Goal: Check status: Check status

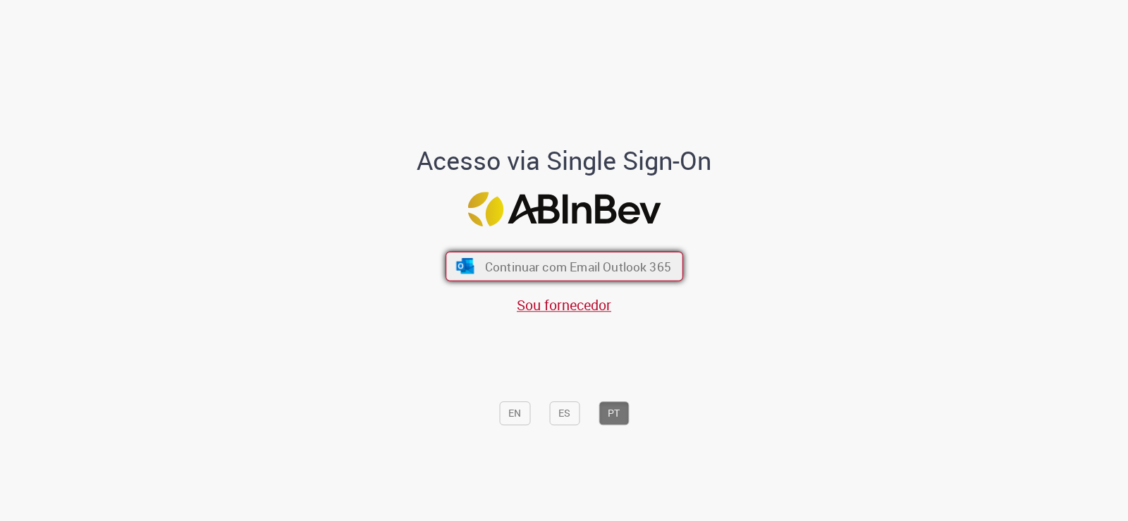
click at [596, 266] on span "Continuar com Email Outlook 365" at bounding box center [577, 266] width 186 height 16
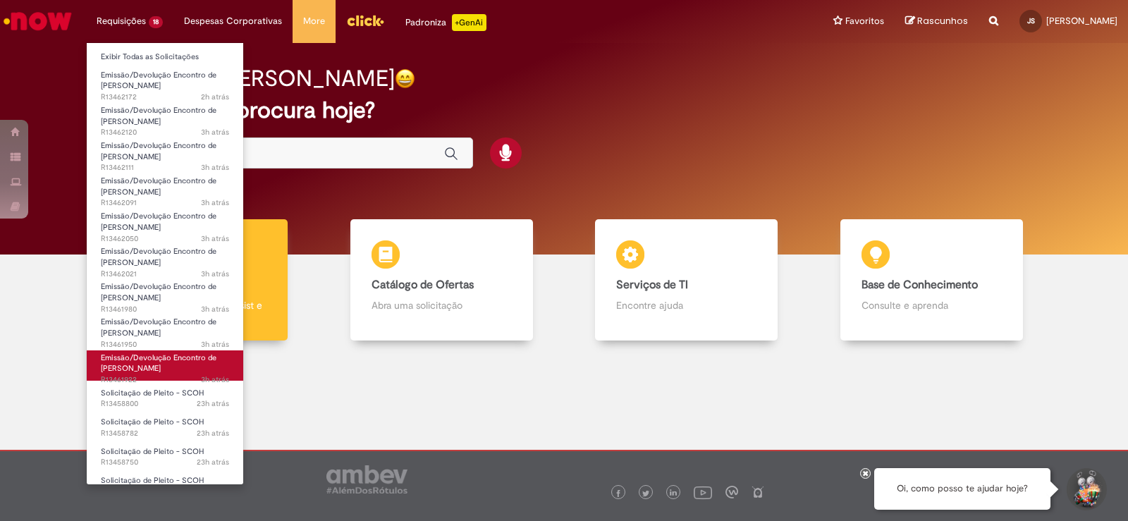
click at [163, 368] on span "Emissão/Devolução Encontro de [PERSON_NAME]" at bounding box center [159, 363] width 116 height 22
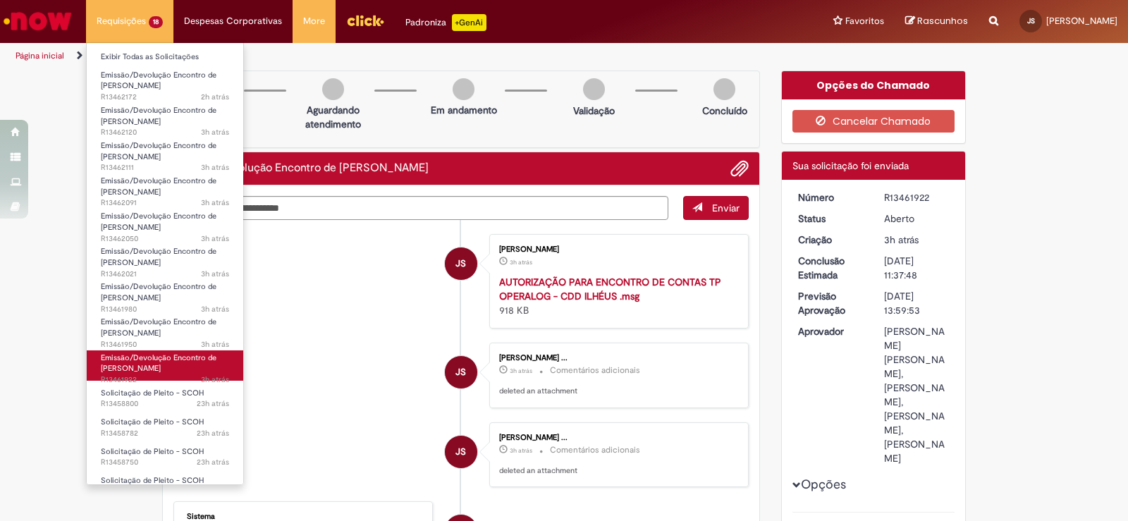
click at [173, 371] on link "Emissão/Devolução Encontro de Contas Fornecedor 3h atrás 3 horas atrás R13461922" at bounding box center [165, 365] width 156 height 30
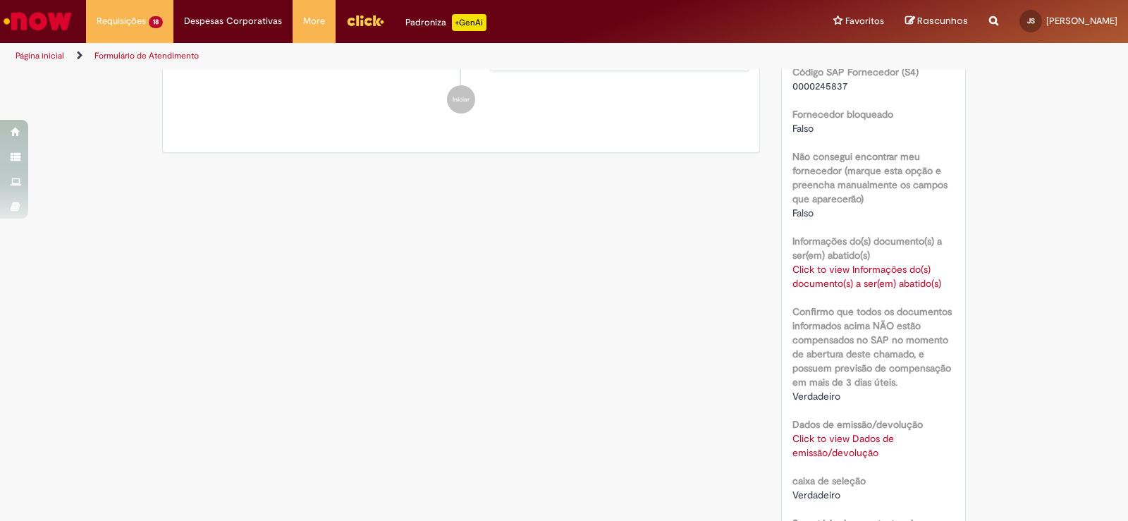
scroll to position [493, 0]
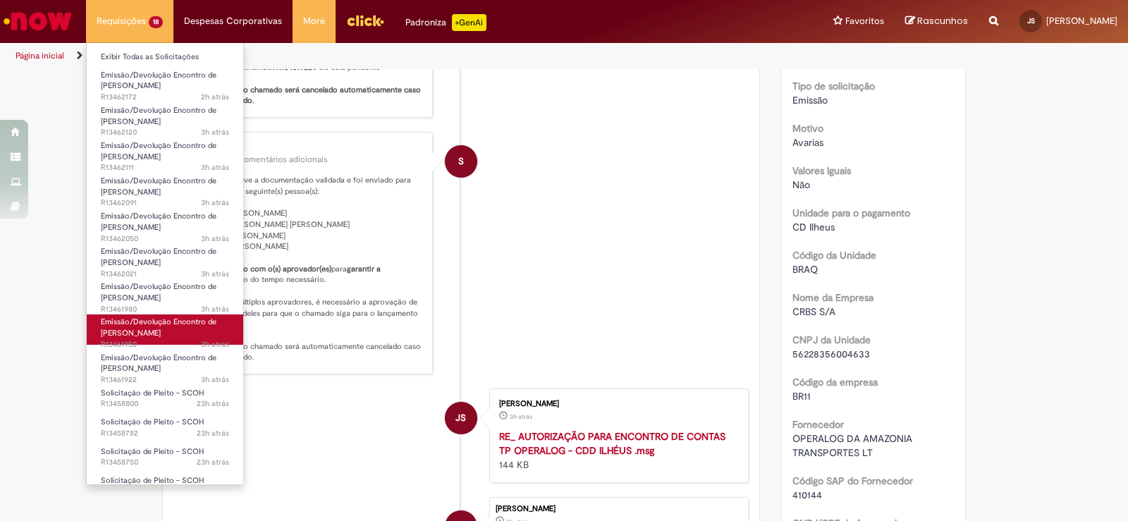
click at [171, 333] on link "Emissão/Devolução Encontro de Contas Fornecedor 3h atrás 3 horas atrás R13461950" at bounding box center [165, 329] width 156 height 30
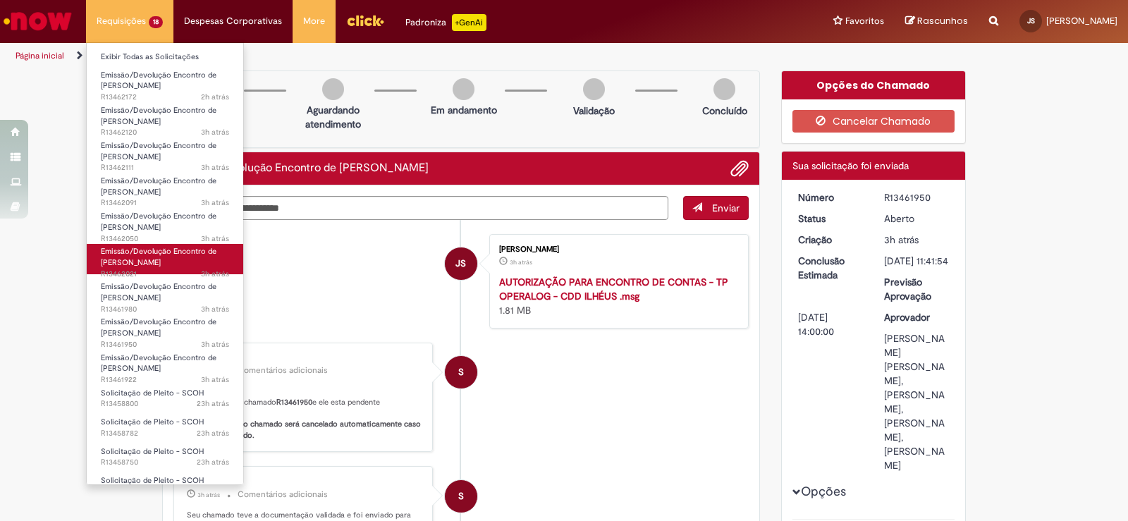
click at [153, 262] on span "Emissão/Devolução Encontro de [PERSON_NAME]" at bounding box center [159, 257] width 116 height 22
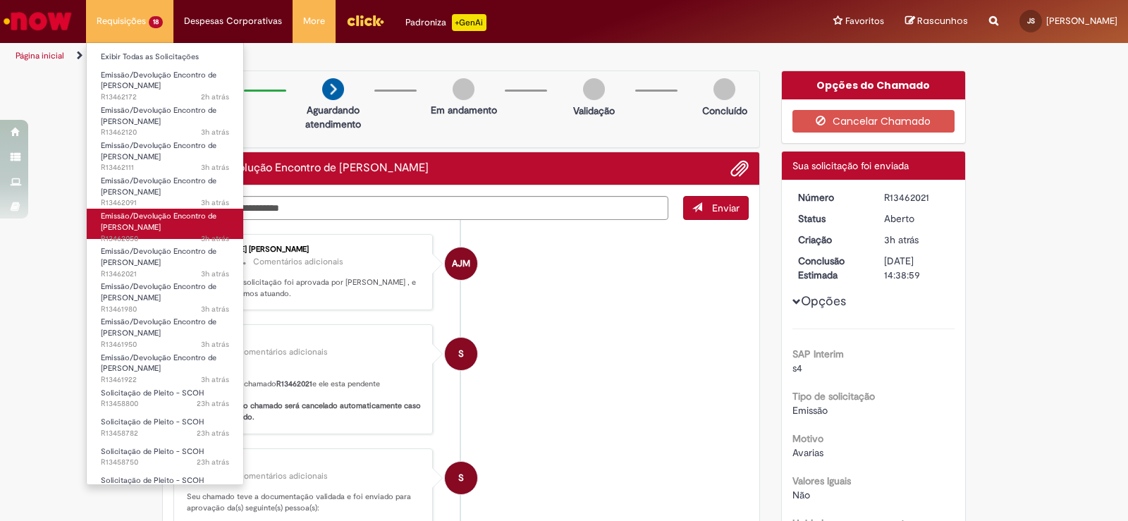
click at [158, 226] on span "Emissão/Devolução Encontro de [PERSON_NAME]" at bounding box center [159, 222] width 116 height 22
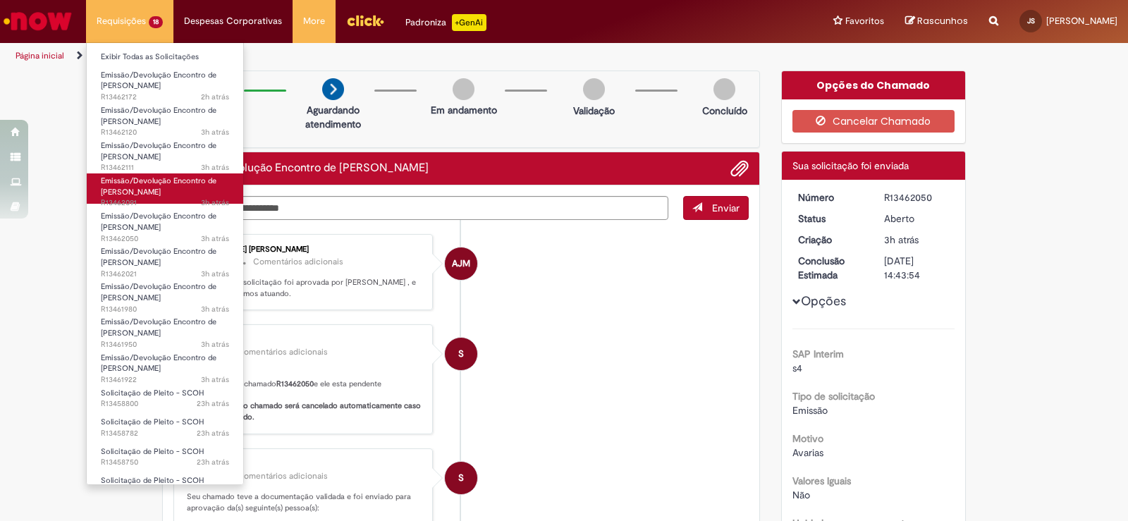
click at [165, 185] on span "Emissão/Devolução Encontro de [PERSON_NAME]" at bounding box center [159, 187] width 116 height 22
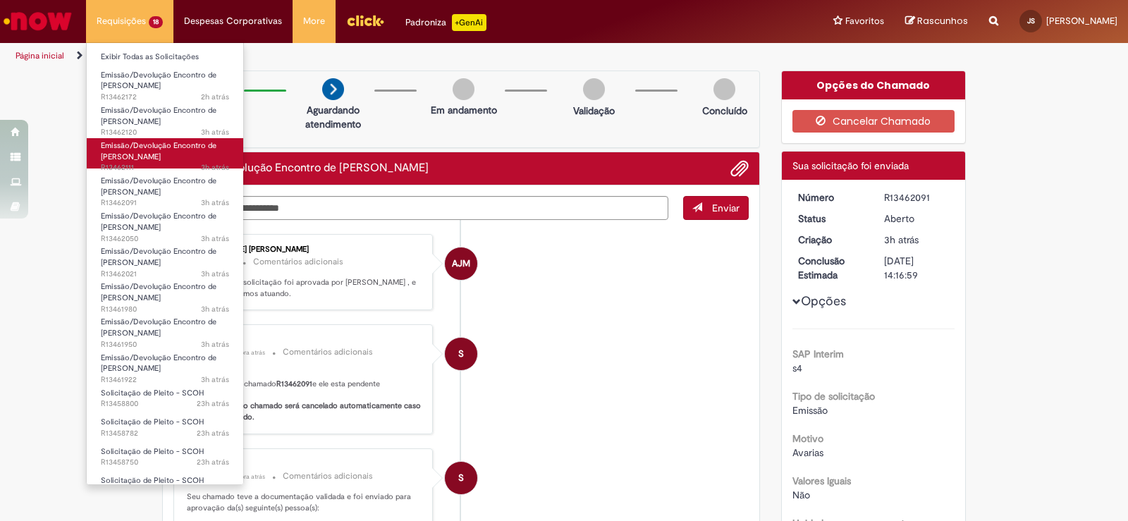
click at [159, 159] on span "Emissão/Devolução Encontro de [PERSON_NAME]" at bounding box center [159, 151] width 116 height 22
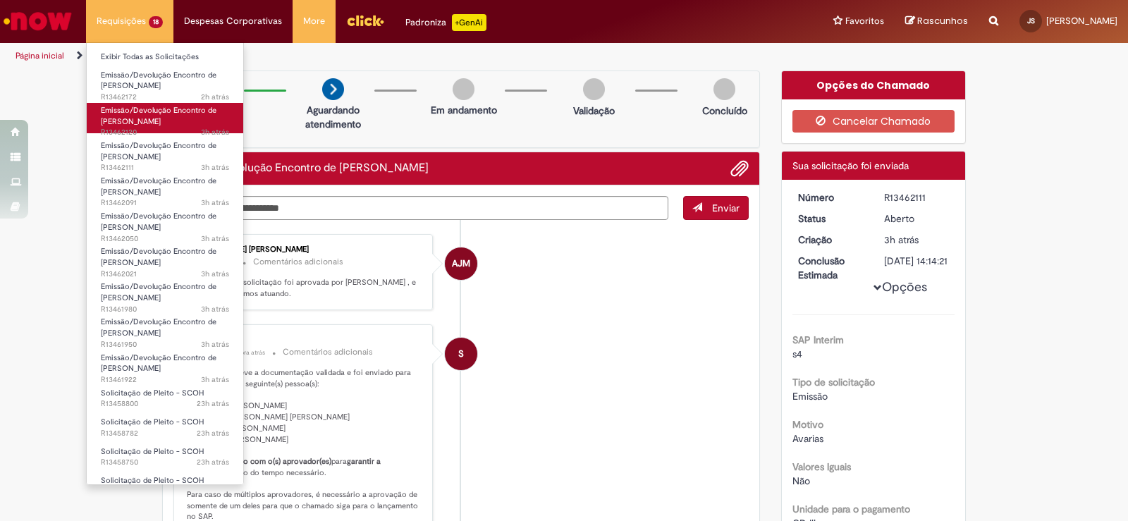
click at [161, 121] on span "Emissão/Devolução Encontro de [PERSON_NAME]" at bounding box center [159, 116] width 116 height 22
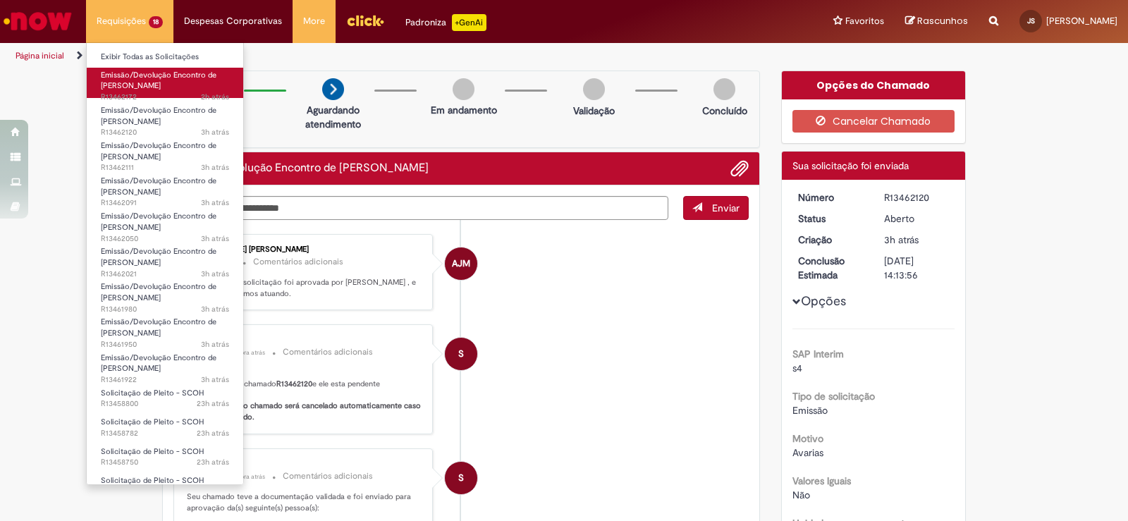
click at [147, 70] on span "Emissão/Devolução Encontro de [PERSON_NAME]" at bounding box center [159, 81] width 116 height 22
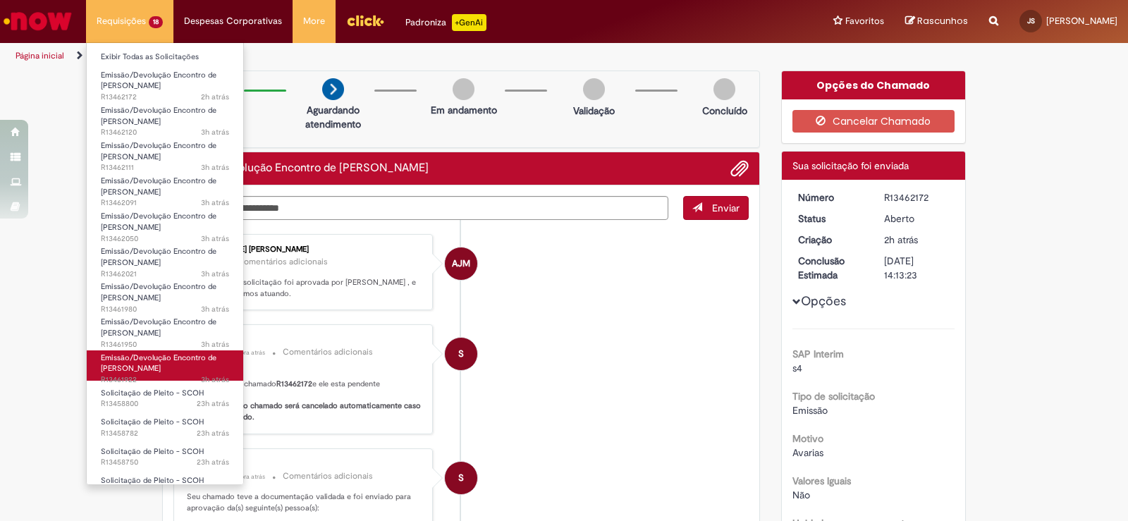
click at [159, 364] on span "Emissão/Devolução Encontro de [PERSON_NAME]" at bounding box center [159, 363] width 116 height 22
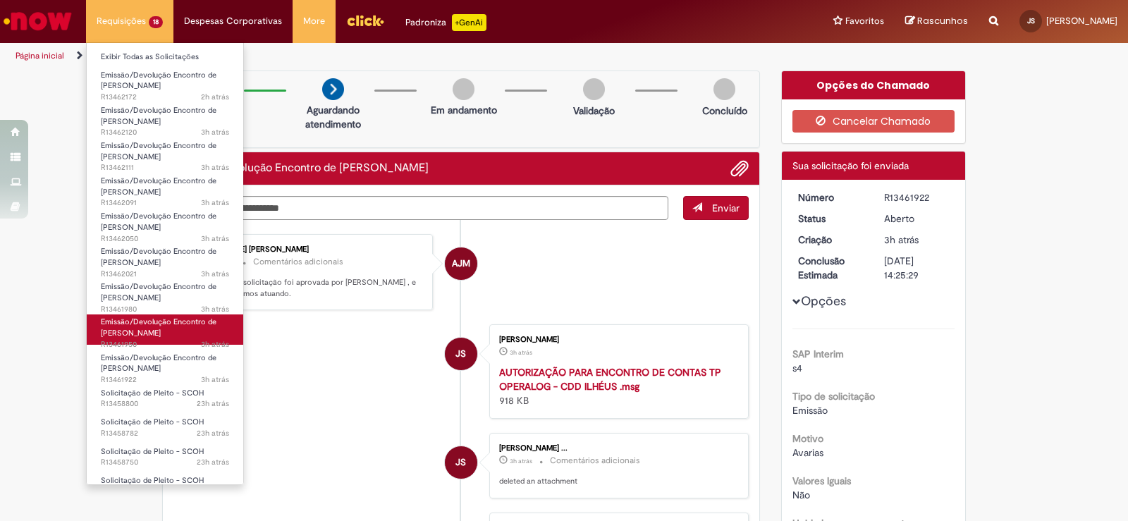
click at [148, 333] on span "Emissão/Devolução Encontro de [PERSON_NAME]" at bounding box center [159, 327] width 116 height 22
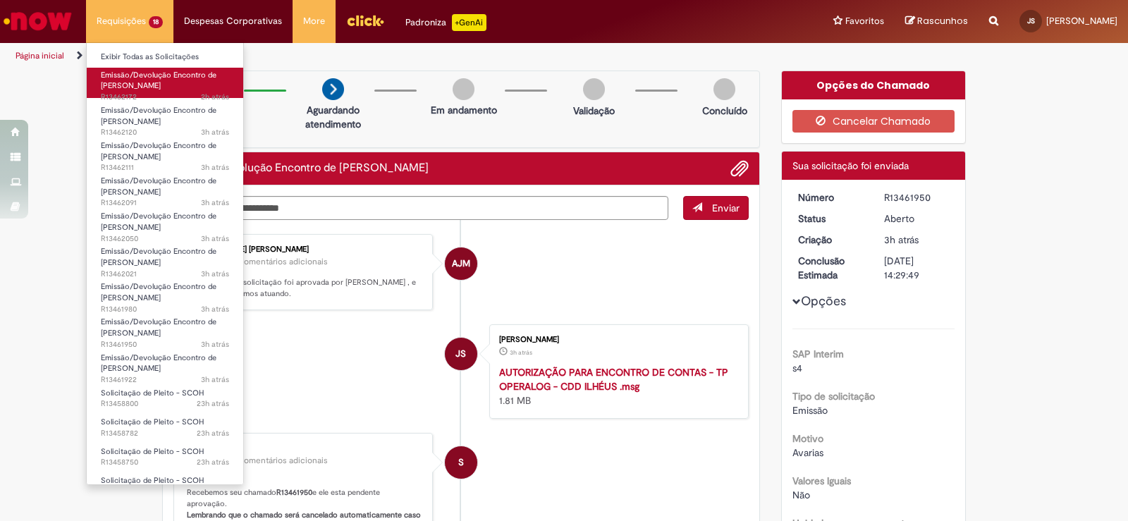
click at [155, 80] on span "Emissão/Devolução Encontro de [PERSON_NAME]" at bounding box center [159, 81] width 116 height 22
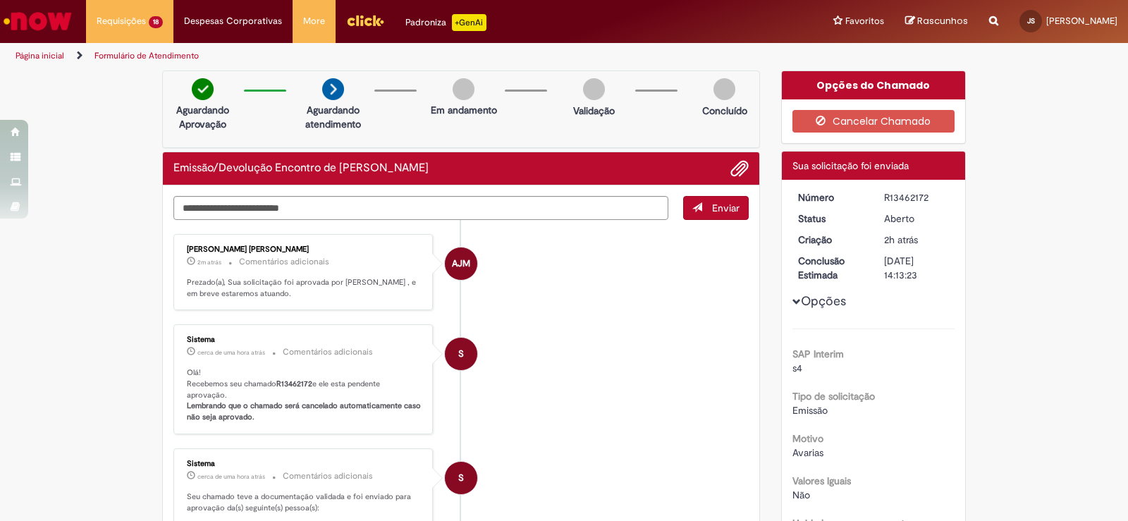
click at [631, 275] on li "AJM [PERSON_NAME] [PERSON_NAME] 2m atrás 2 minutos atrás Comentários adicionais…" at bounding box center [460, 272] width 575 height 77
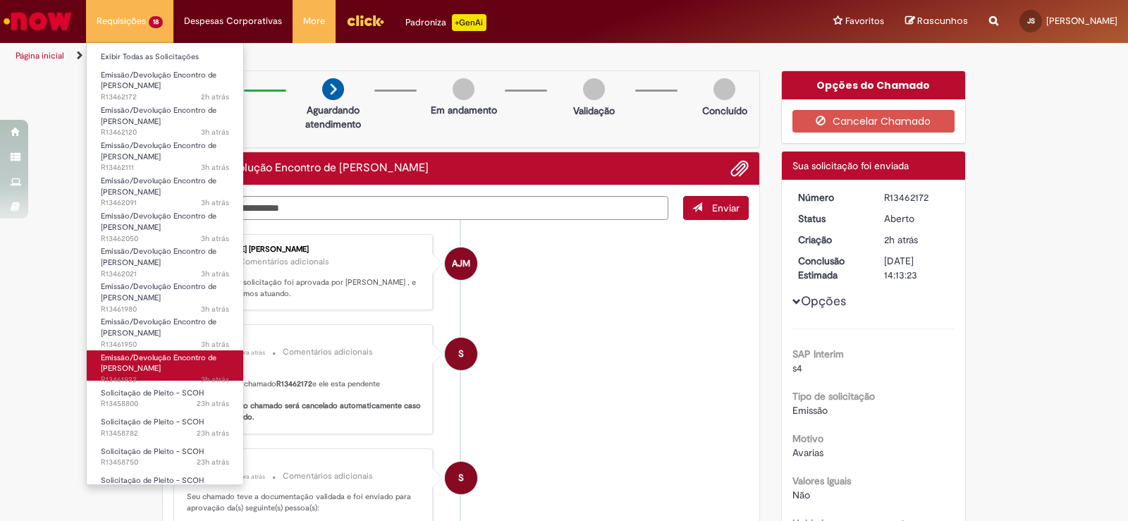
click at [173, 361] on span "Emissão/Devolução Encontro de [PERSON_NAME]" at bounding box center [159, 363] width 116 height 22
